Goal: Task Accomplishment & Management: Manage account settings

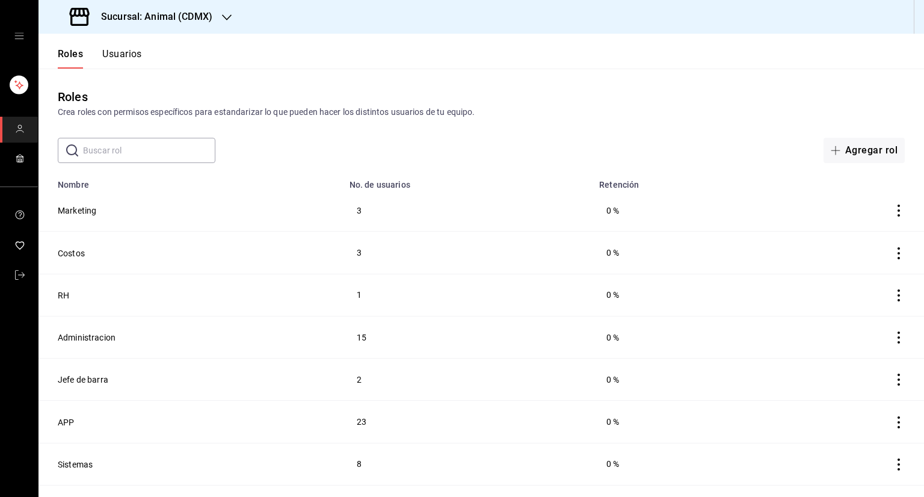
click at [164, 147] on body "Sucursal: Animal (CDMX) Roles Usuarios Roles Crea roles con permisos específico…" at bounding box center [462, 248] width 924 height 497
click at [127, 55] on button "Usuarios" at bounding box center [122, 58] width 40 height 20
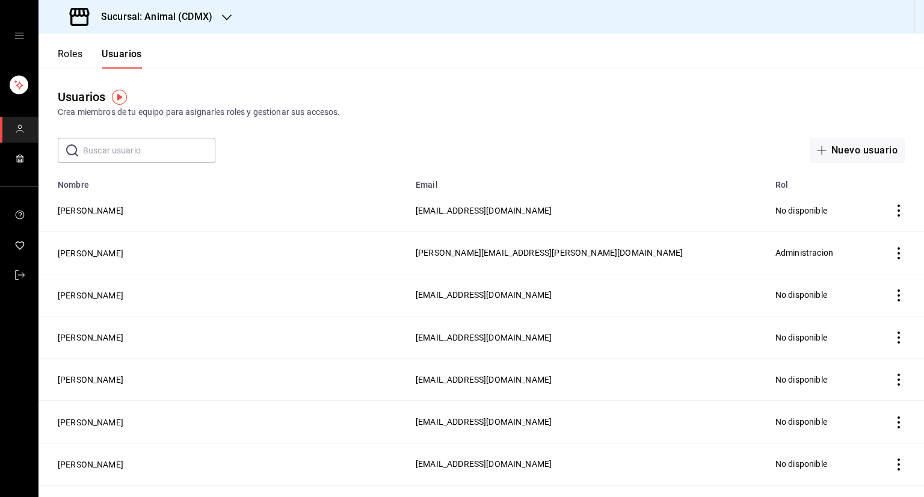
click at [214, 15] on div "Sucursal: Animal (CDMX)" at bounding box center [142, 17] width 188 height 34
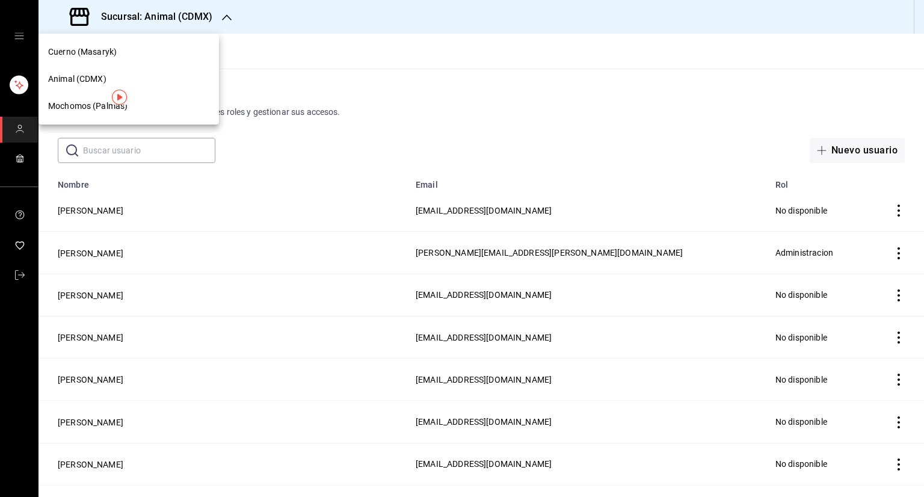
click at [150, 106] on div "Mochomos (Palmas)" at bounding box center [128, 106] width 161 height 13
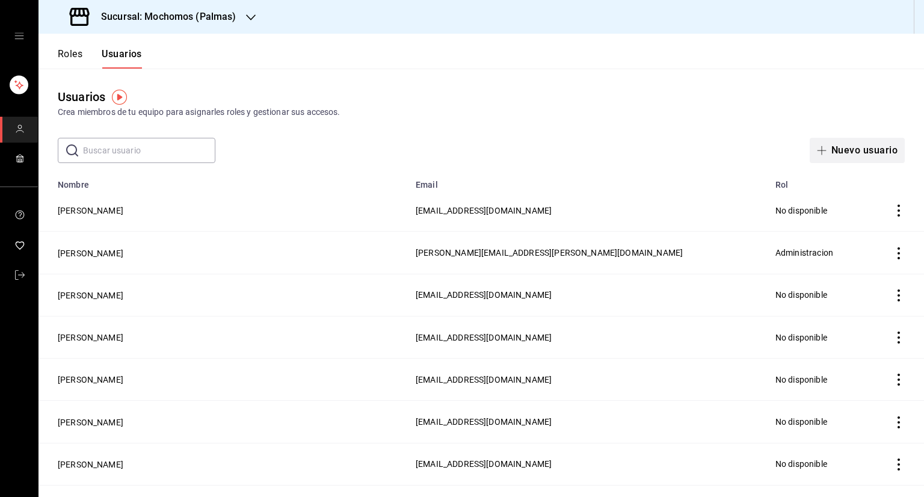
click at [817, 150] on icon "button" at bounding box center [822, 151] width 10 height 10
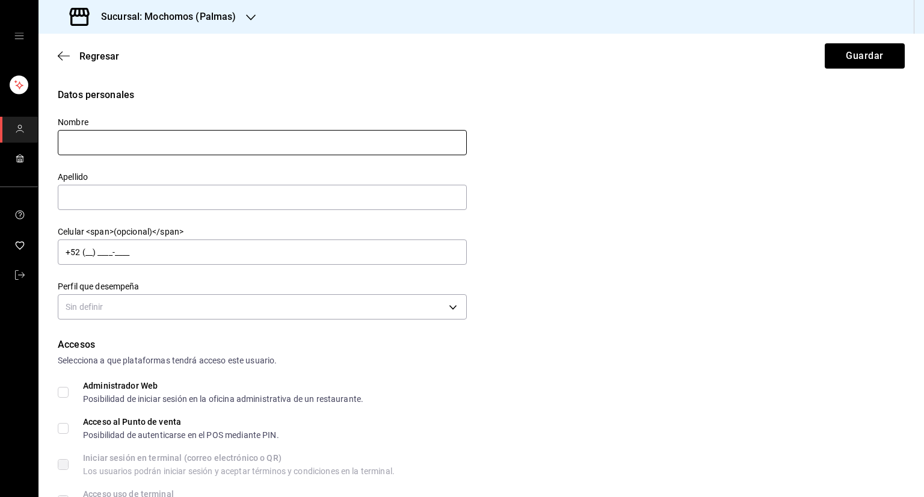
click at [401, 146] on input "text" at bounding box center [262, 142] width 409 height 25
type input "[PERSON_NAME]"
type input "CORONEL"
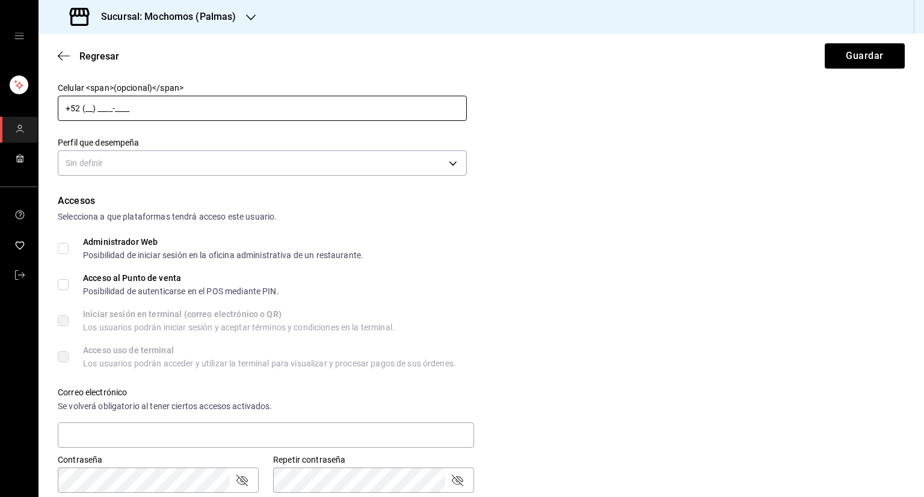
scroll to position [144, 0]
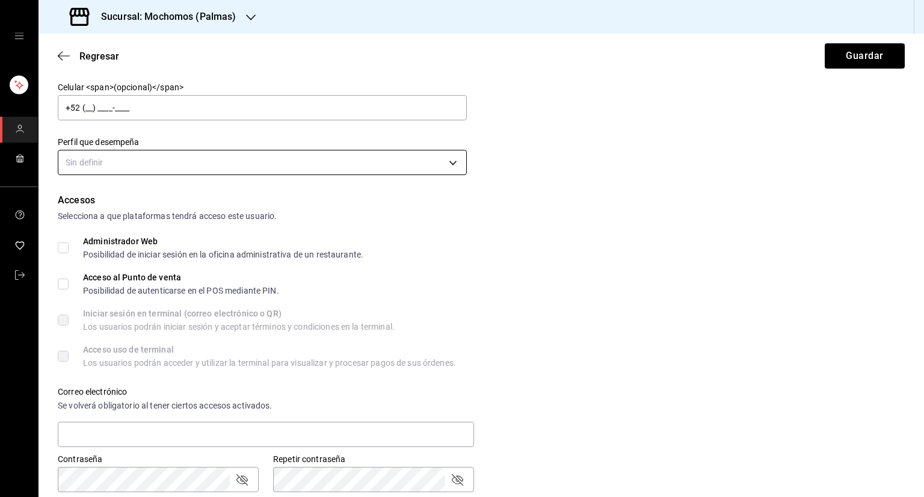
click at [336, 167] on body "Sucursal: Mochomos (Palmas) Regresar Guardar Datos personales Nombre DIANA Apel…" at bounding box center [462, 248] width 924 height 497
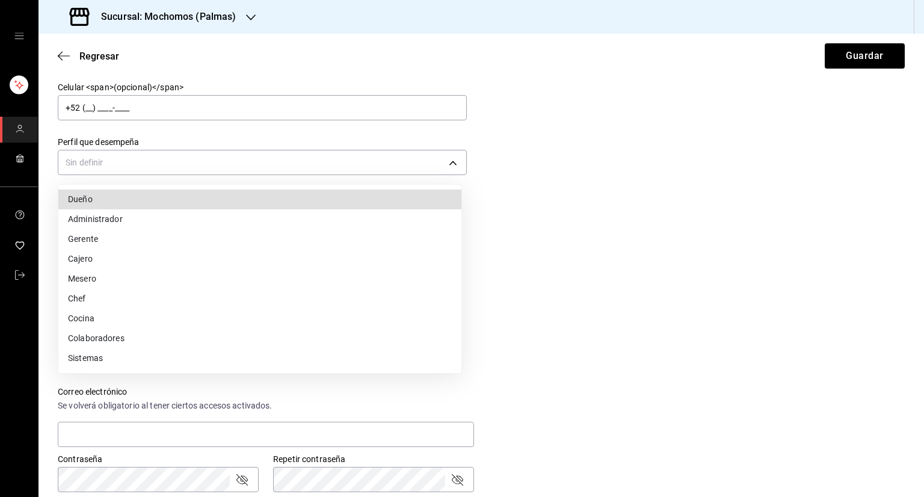
click at [275, 244] on li "Gerente" at bounding box center [259, 239] width 403 height 20
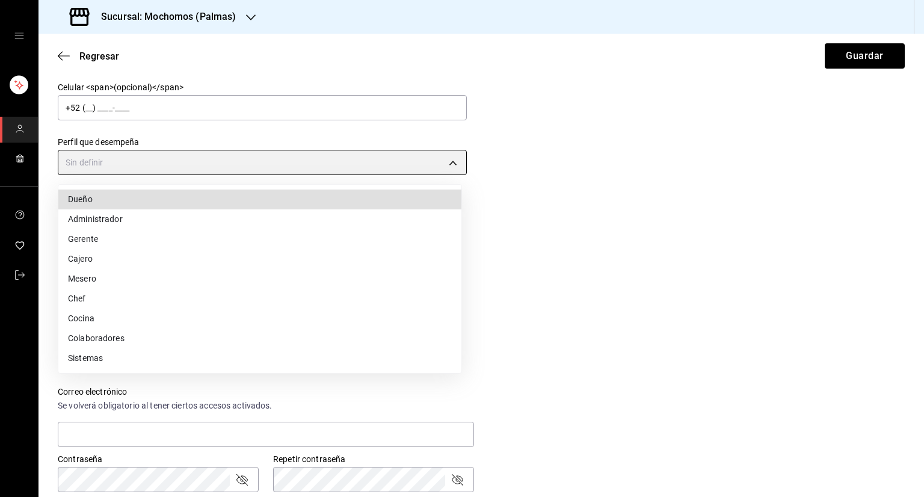
type input "MANAGER"
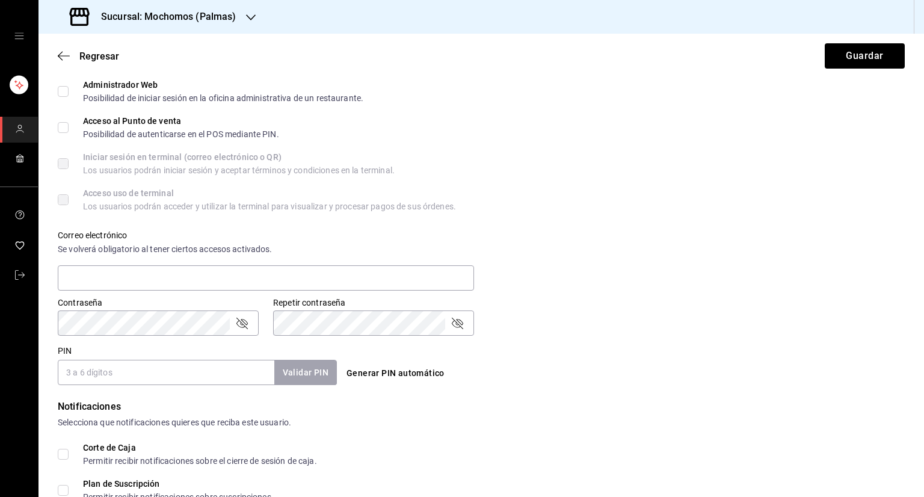
scroll to position [368, 0]
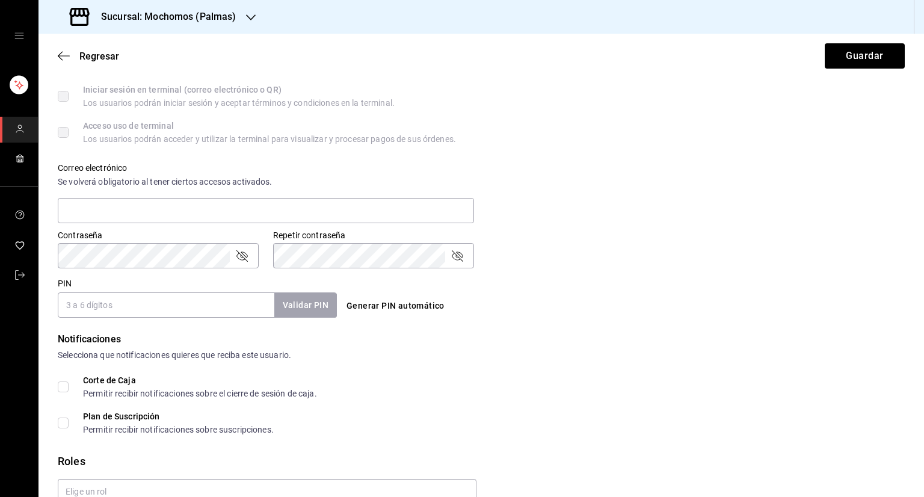
click at [172, 318] on form "Datos personales Nombre DIANA Apellido CORONEL Celular <span>(opcional)</span> …" at bounding box center [481, 129] width 847 height 818
click at [171, 313] on input "PIN" at bounding box center [166, 304] width 217 height 25
type input "5669"
click at [307, 292] on button "Validar PIN" at bounding box center [305, 305] width 64 height 26
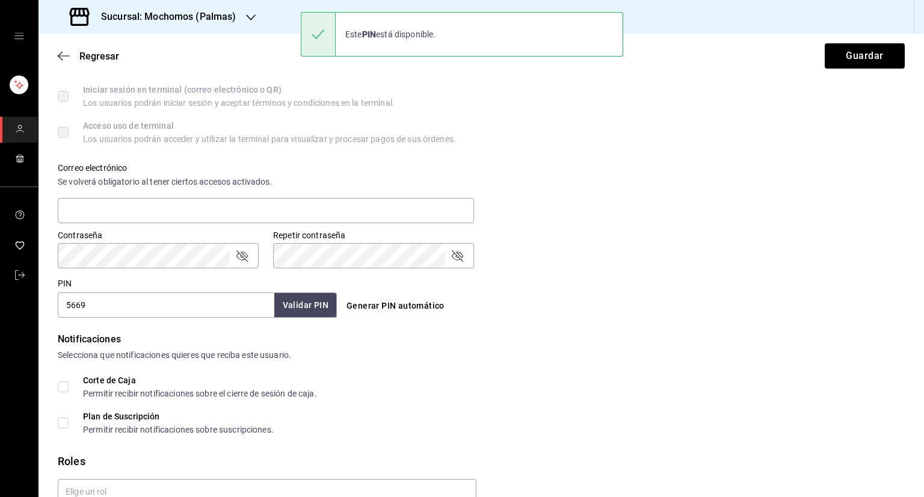
scroll to position [428, 0]
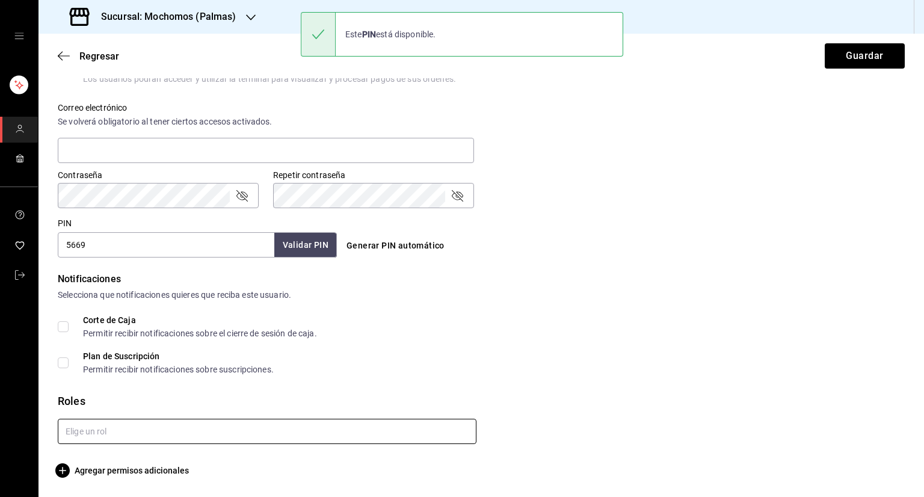
click at [195, 433] on input "text" at bounding box center [267, 431] width 419 height 25
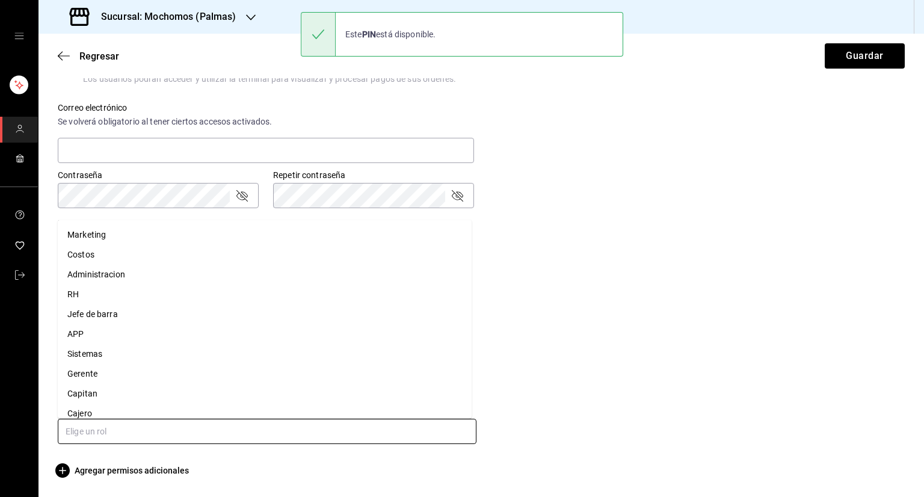
scroll to position [29, 0]
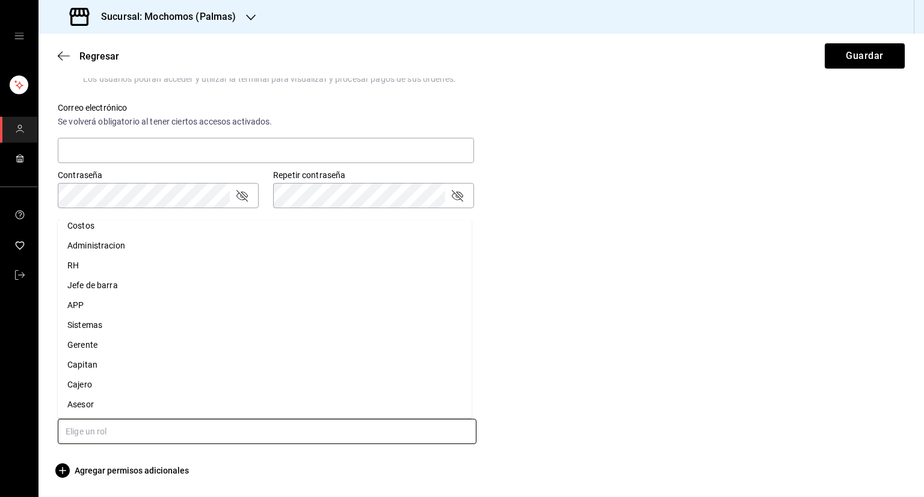
click at [141, 359] on li "Capitan" at bounding box center [265, 364] width 414 height 20
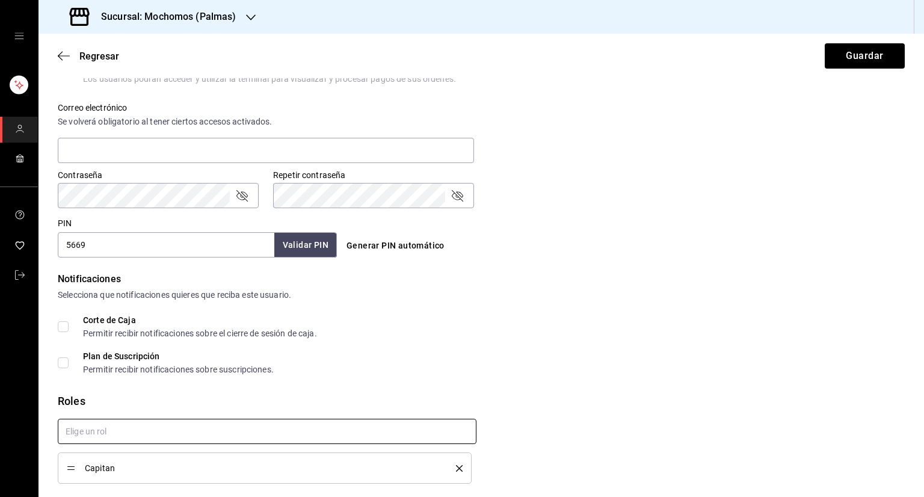
checkbox input "true"
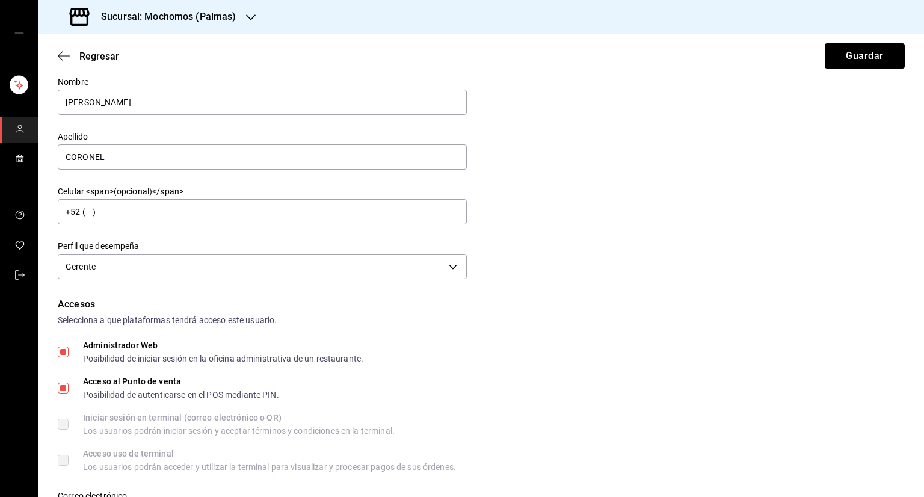
scroll to position [0, 0]
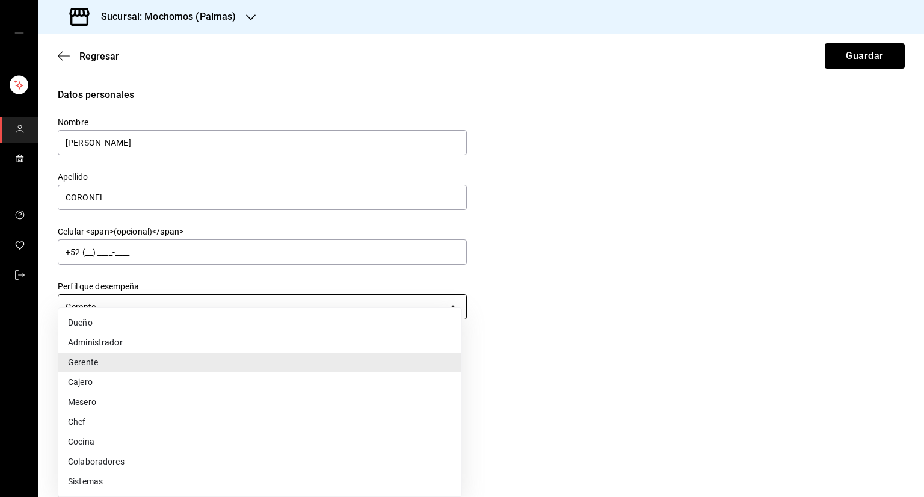
click at [310, 317] on body "Sucursal: Mochomos (Palmas) Regresar Guardar Datos personales Nombre DIANA Apel…" at bounding box center [462, 248] width 924 height 497
click at [484, 345] on div at bounding box center [462, 248] width 924 height 497
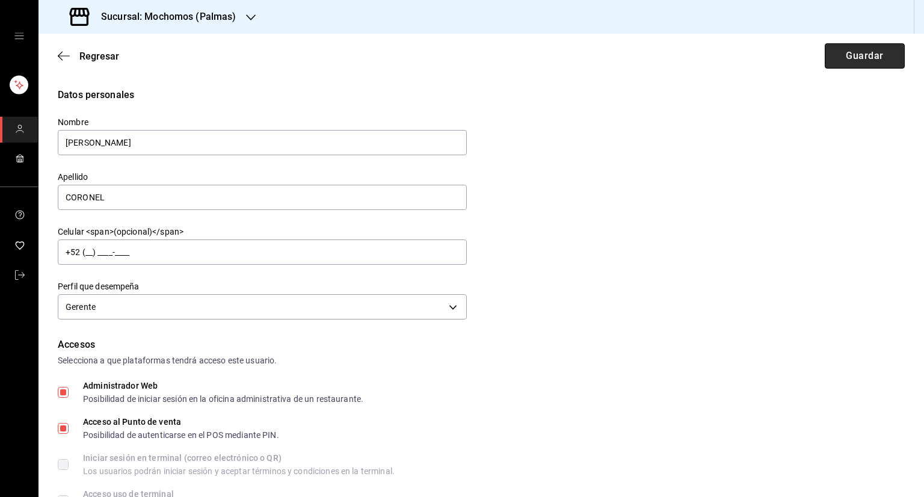
click at [825, 51] on button "Guardar" at bounding box center [865, 55] width 80 height 25
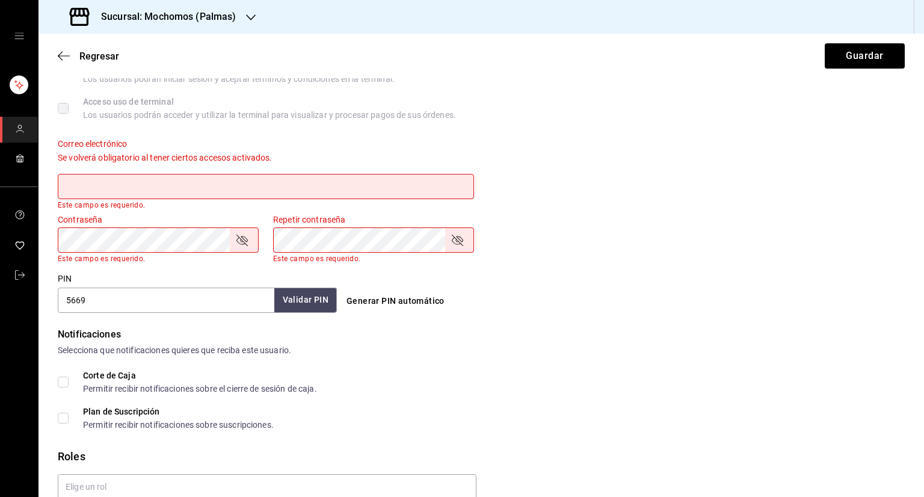
scroll to position [396, 0]
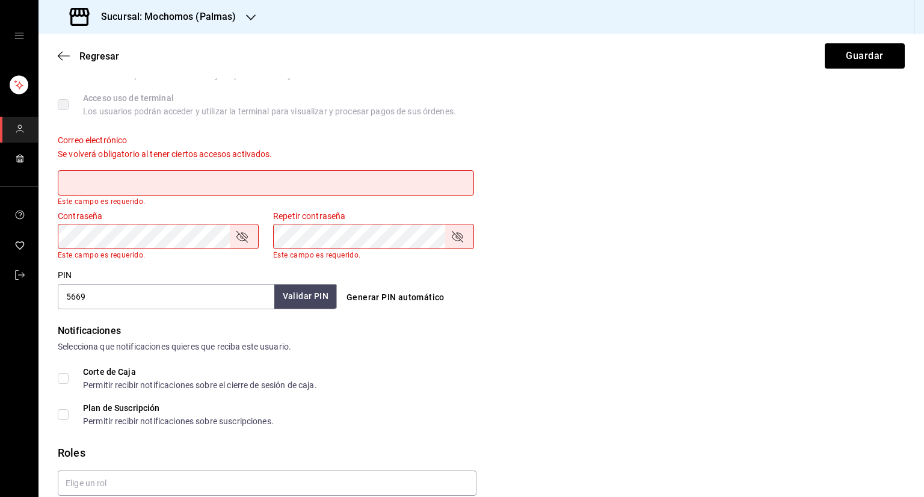
click at [339, 184] on input "text" at bounding box center [266, 182] width 416 height 25
paste input "[EMAIL_ADDRESS][DOMAIN_NAME]"
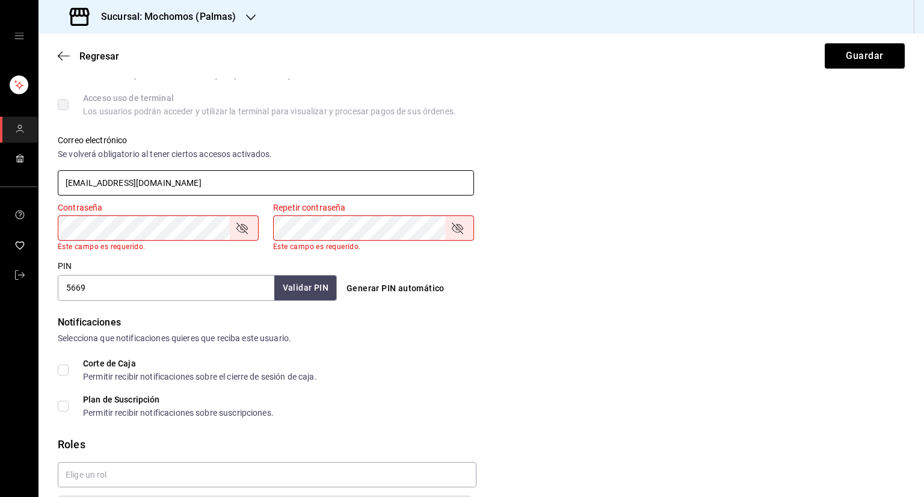
type input "[EMAIL_ADDRESS][DOMAIN_NAME]"
click at [427, 306] on form "Datos personales Nombre DIANA Apellido CORONEL Celular <span>(opcional)</span> …" at bounding box center [481, 126] width 847 height 869
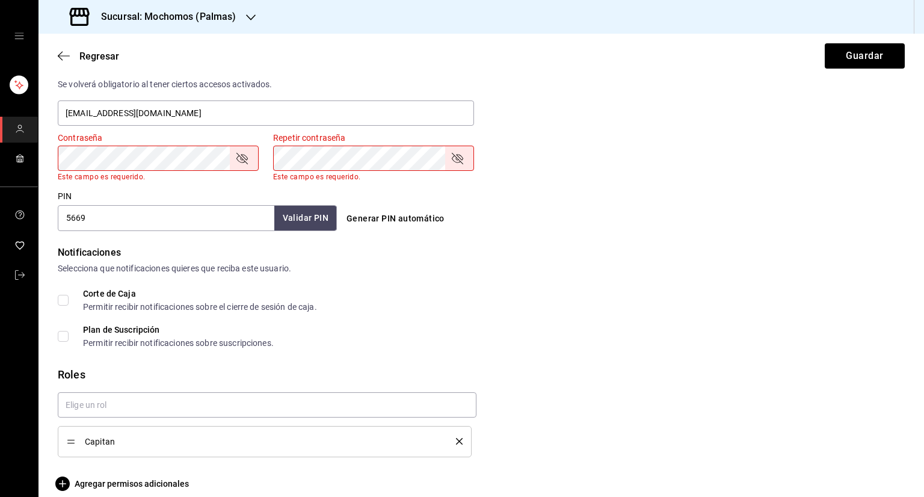
scroll to position [478, 0]
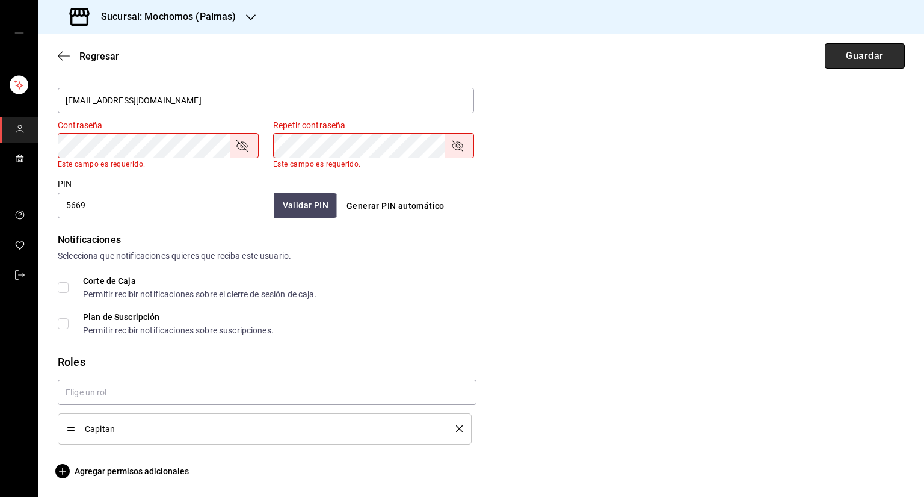
click at [830, 61] on button "Guardar" at bounding box center [865, 55] width 80 height 25
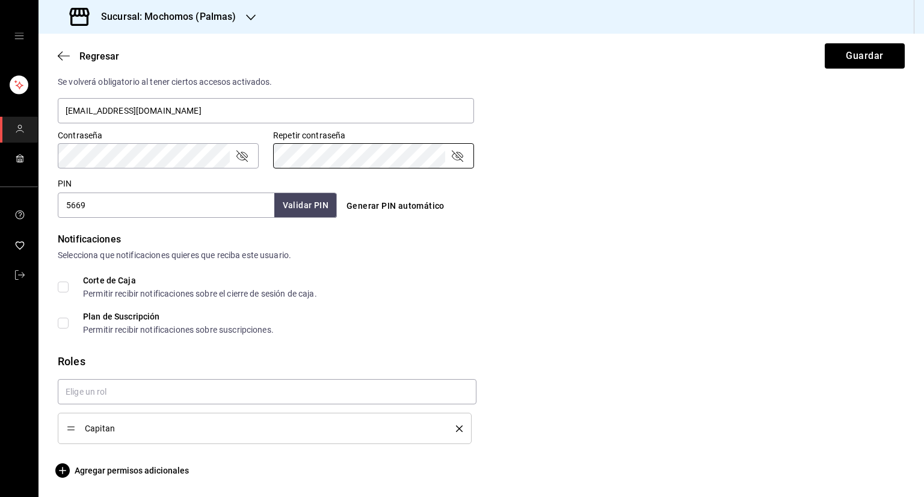
click at [599, 192] on div "Generar PIN automático" at bounding box center [479, 195] width 284 height 44
click at [859, 52] on button "Guardar" at bounding box center [865, 55] width 80 height 25
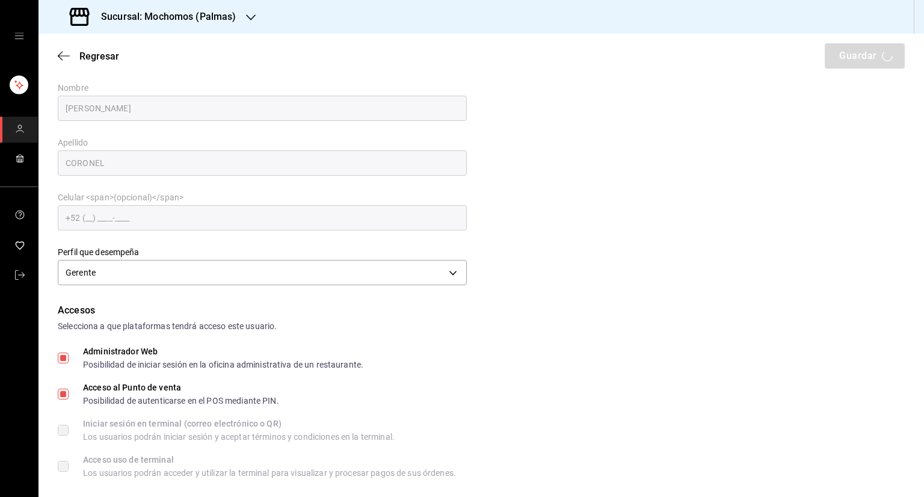
scroll to position [0, 0]
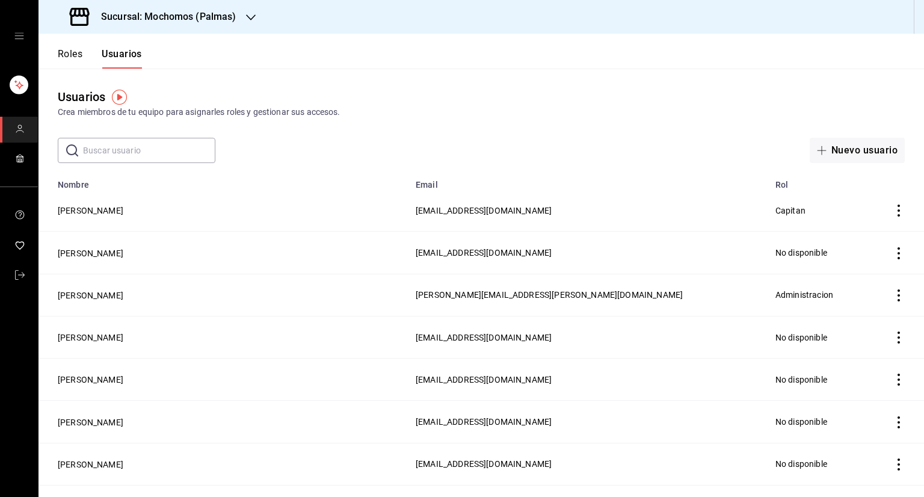
click at [176, 140] on input "text" at bounding box center [149, 150] width 132 height 24
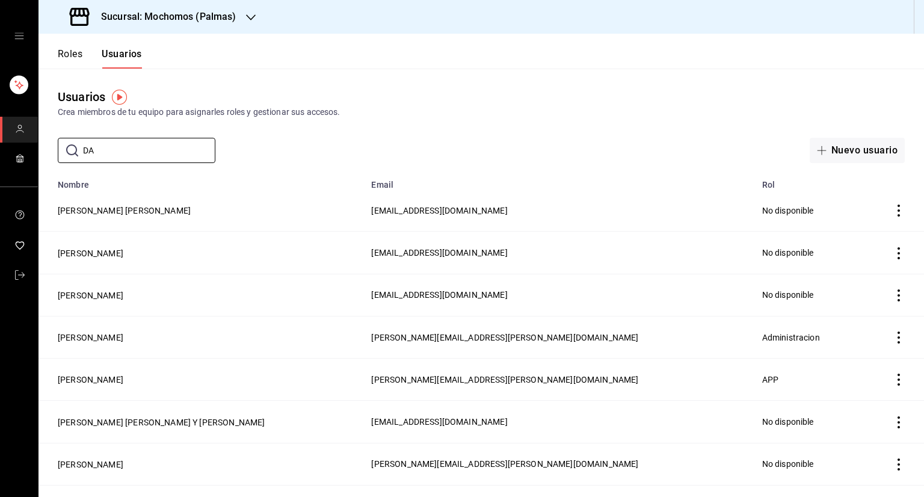
type input "D"
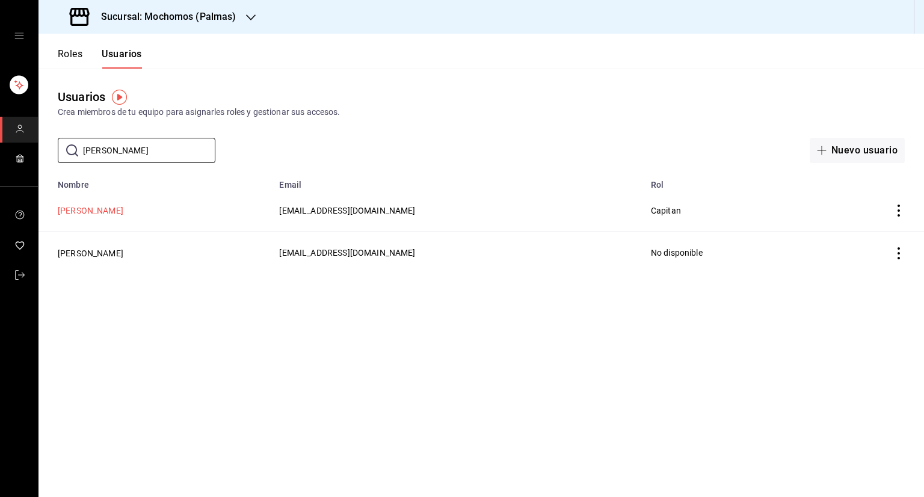
type input "ISAIAS"
click at [111, 211] on button "Isaias Rodriguez" at bounding box center [91, 210] width 66 height 12
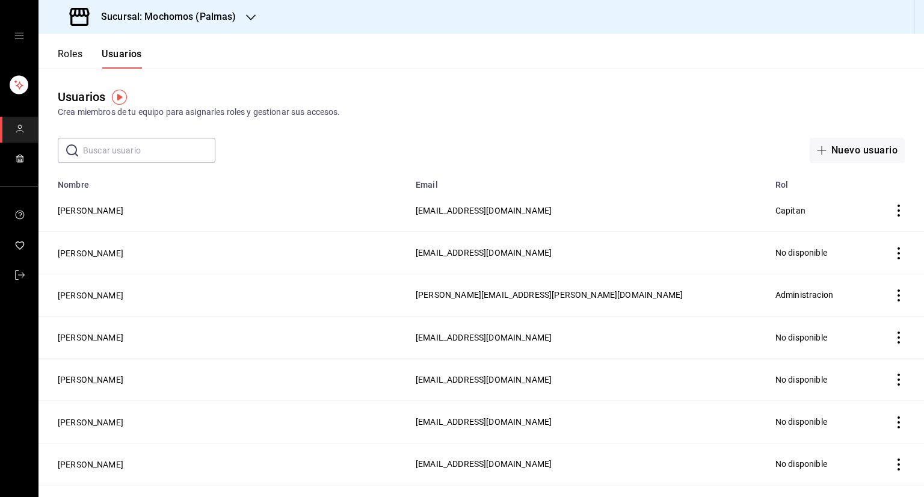
click at [160, 156] on input "text" at bounding box center [149, 150] width 132 height 24
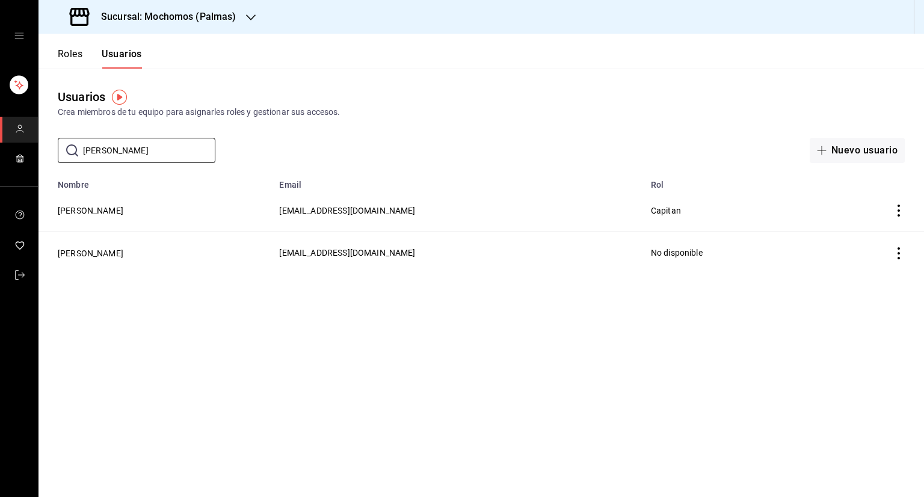
type input "ISAIAS"
click at [897, 210] on icon "actions" at bounding box center [899, 210] width 12 height 12
click at [859, 223] on span "Eliminar" at bounding box center [855, 228] width 31 height 10
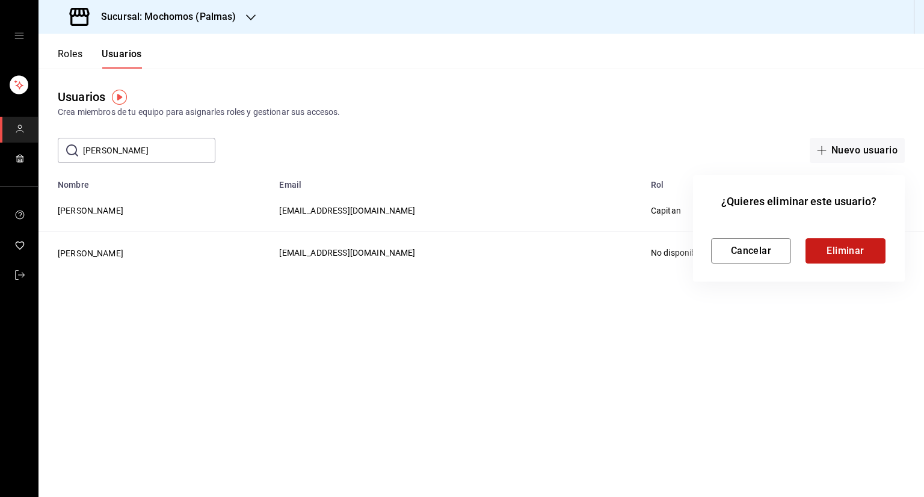
click at [831, 245] on button "Eliminar" at bounding box center [845, 250] width 80 height 25
click at [847, 246] on button "Eliminar" at bounding box center [845, 250] width 80 height 25
click at [849, 260] on button "Eliminar" at bounding box center [845, 250] width 80 height 25
click at [744, 259] on button "Cancelar" at bounding box center [751, 250] width 80 height 25
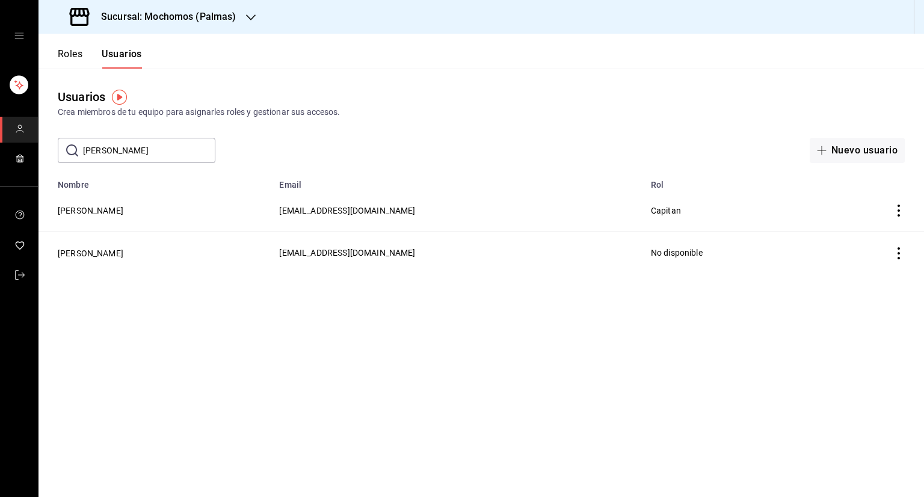
click at [907, 245] on td "employeesTable" at bounding box center [870, 253] width 108 height 42
click at [897, 214] on icon "actions" at bounding box center [899, 210] width 12 height 12
click at [880, 225] on li "Eliminar" at bounding box center [854, 228] width 101 height 34
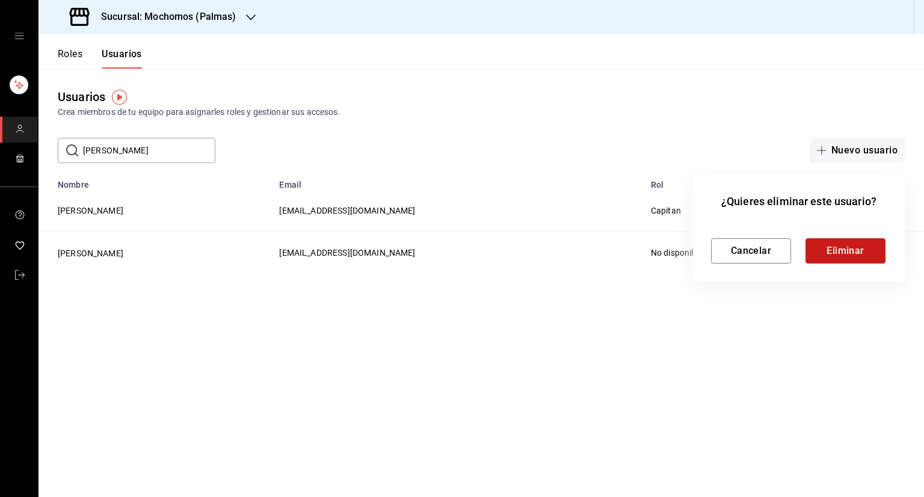
click at [854, 256] on button "Eliminar" at bounding box center [845, 250] width 80 height 25
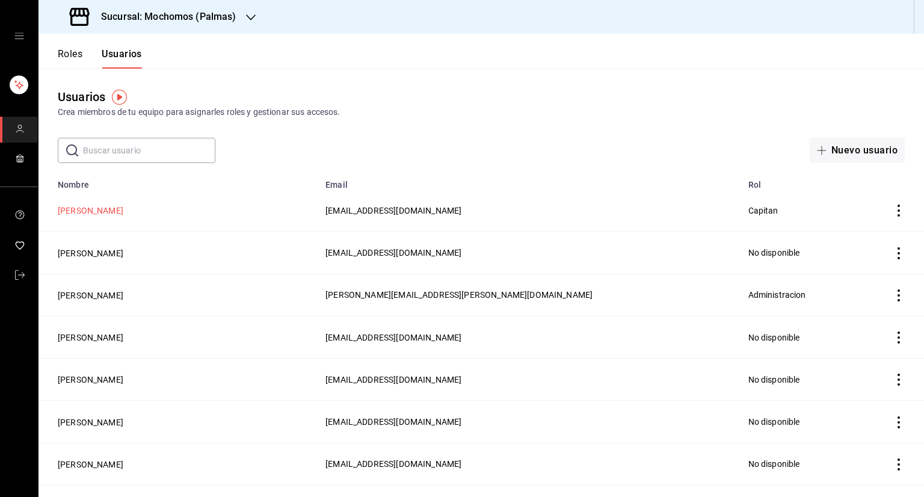
click at [98, 217] on button "[PERSON_NAME]" at bounding box center [91, 210] width 66 height 12
